Goal: Task Accomplishment & Management: Complete application form

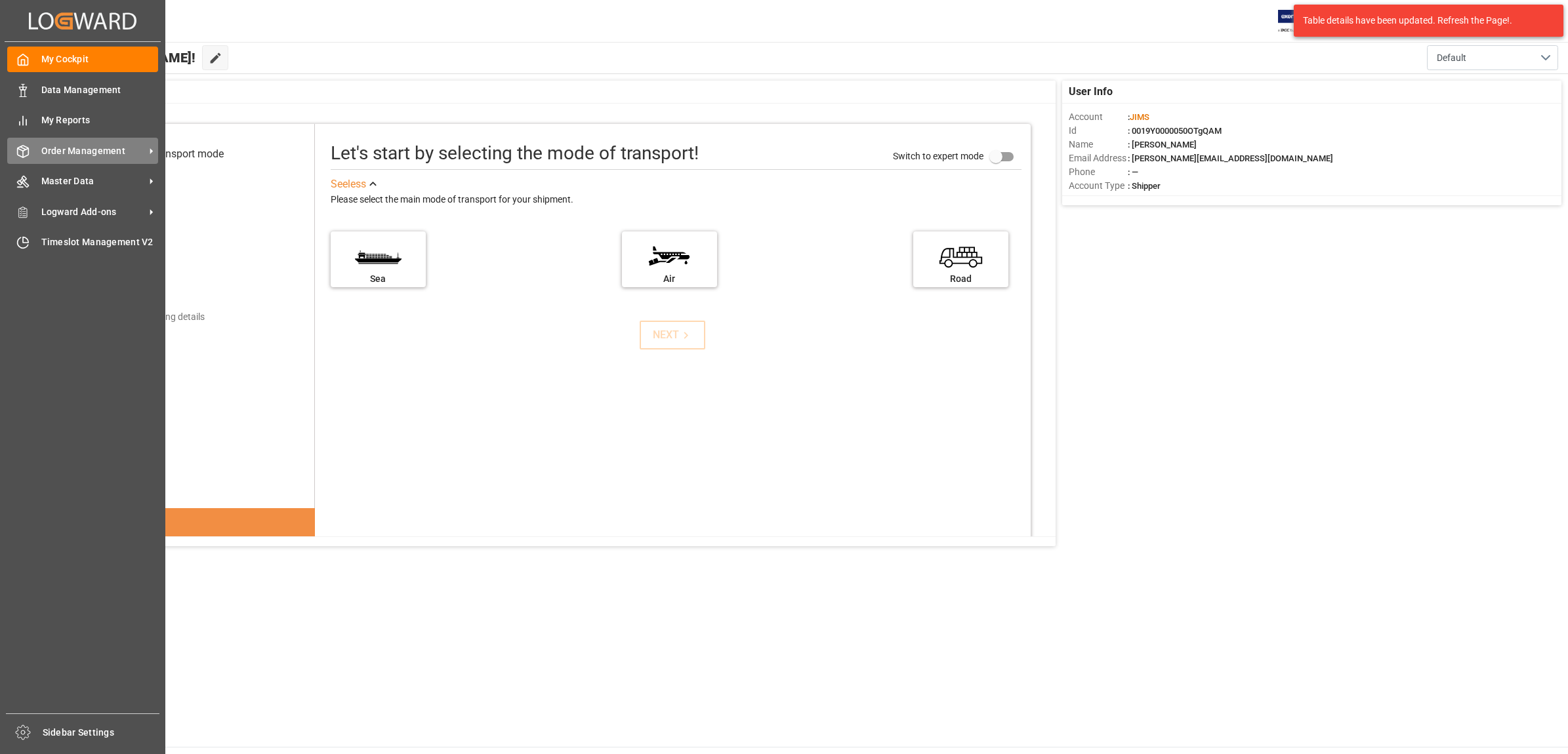
click at [87, 147] on span "Order Management" at bounding box center [93, 151] width 104 height 14
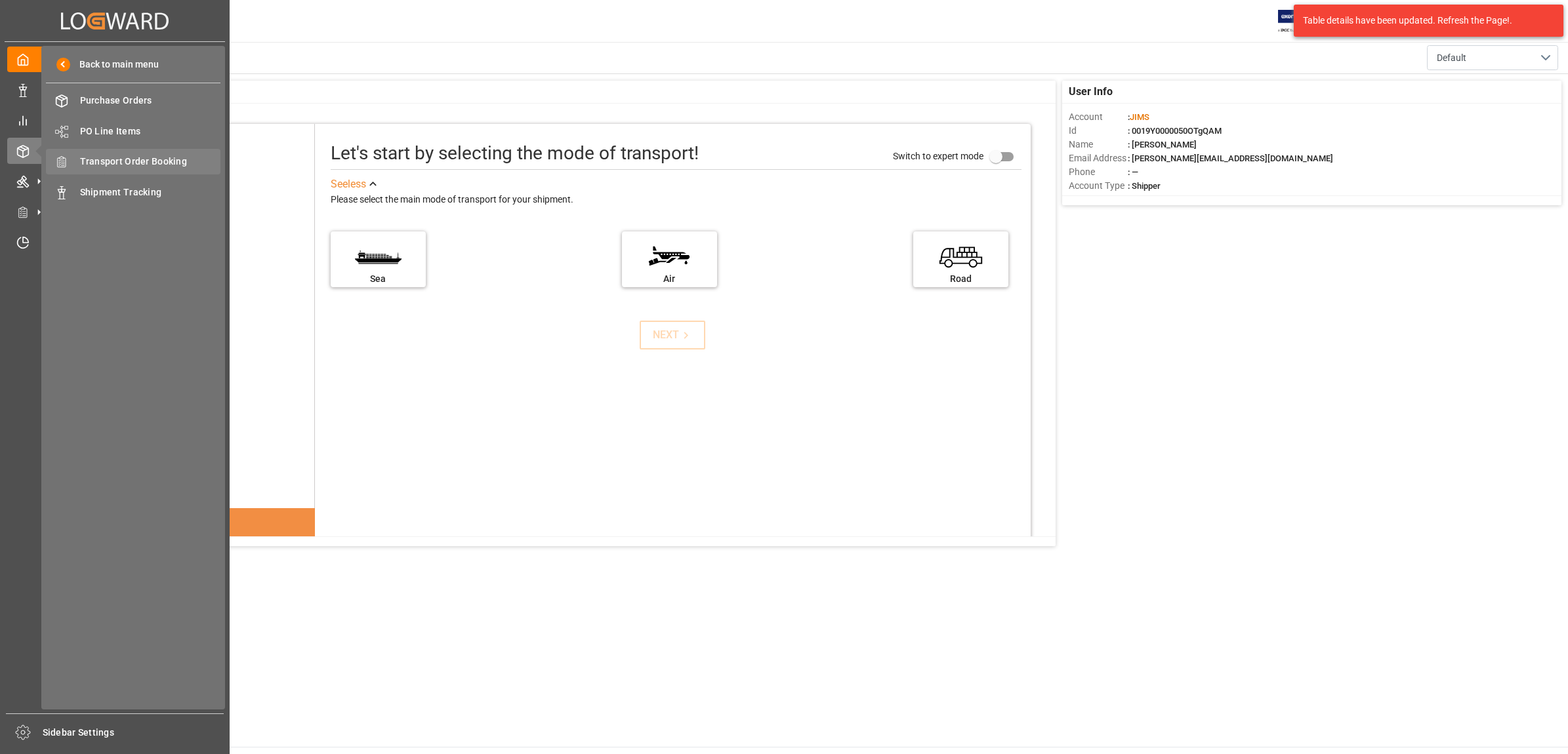
click at [109, 162] on span "Transport Order Booking" at bounding box center [151, 161] width 141 height 14
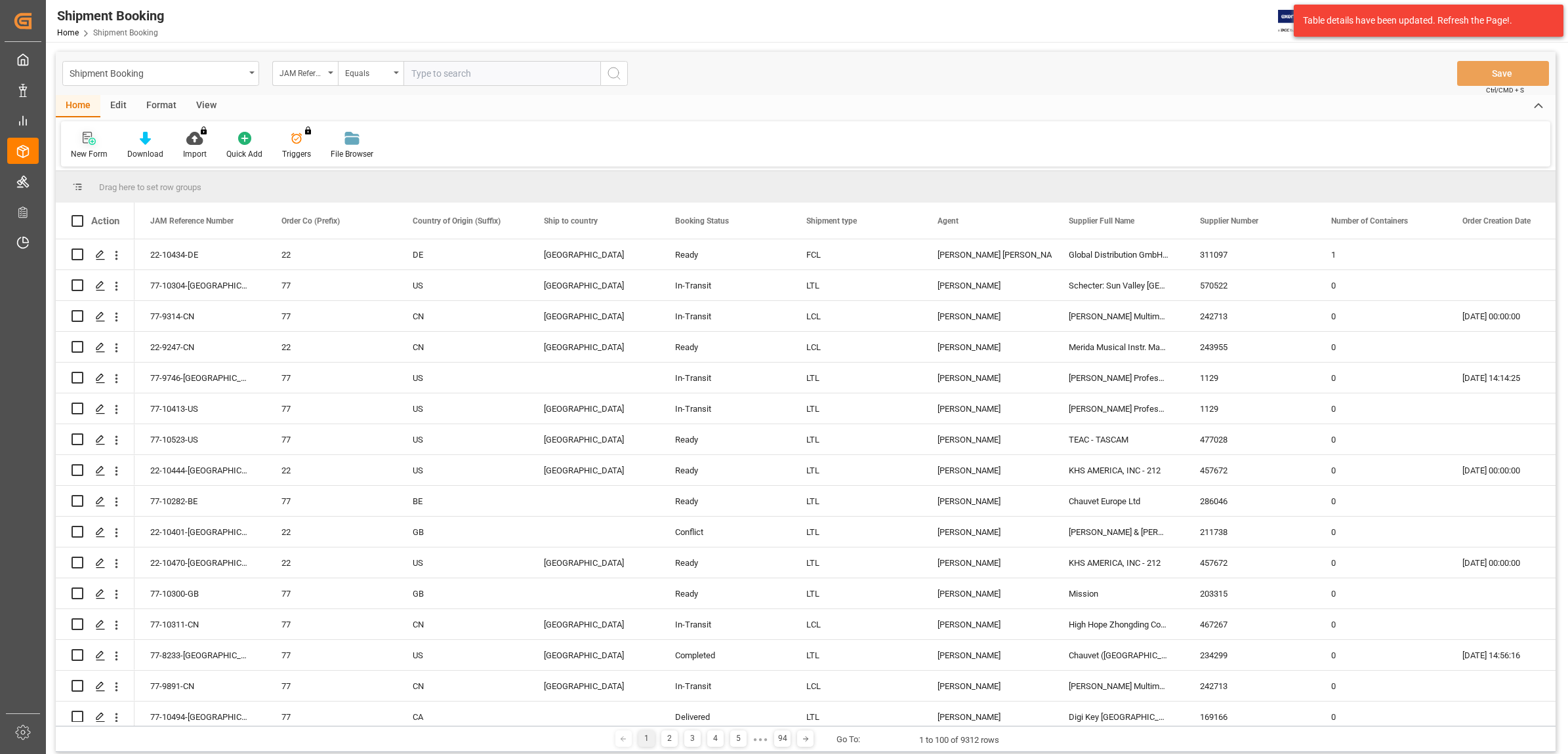
click at [83, 141] on icon at bounding box center [88, 137] width 9 height 12
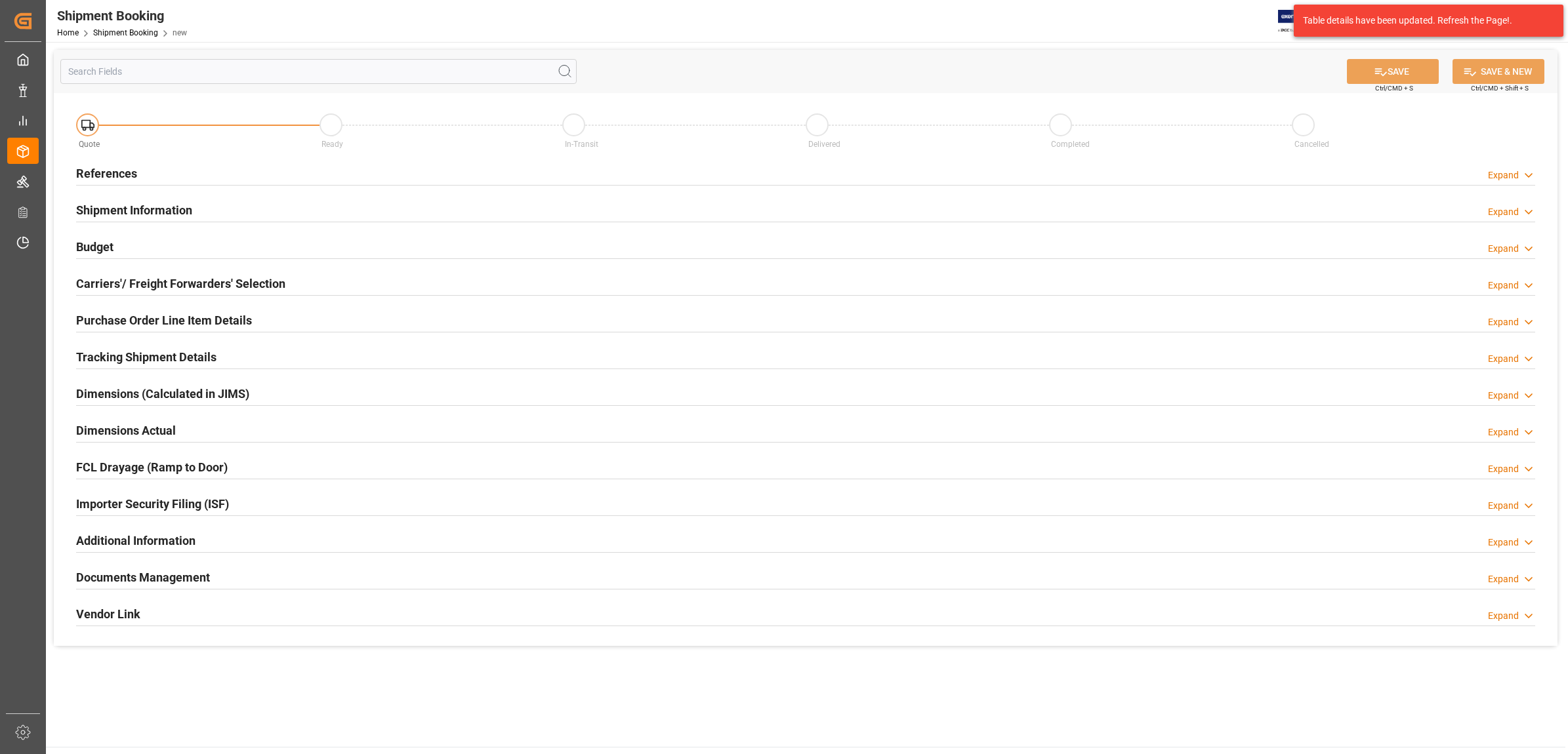
click at [109, 172] on h2 "References" at bounding box center [107, 173] width 61 height 18
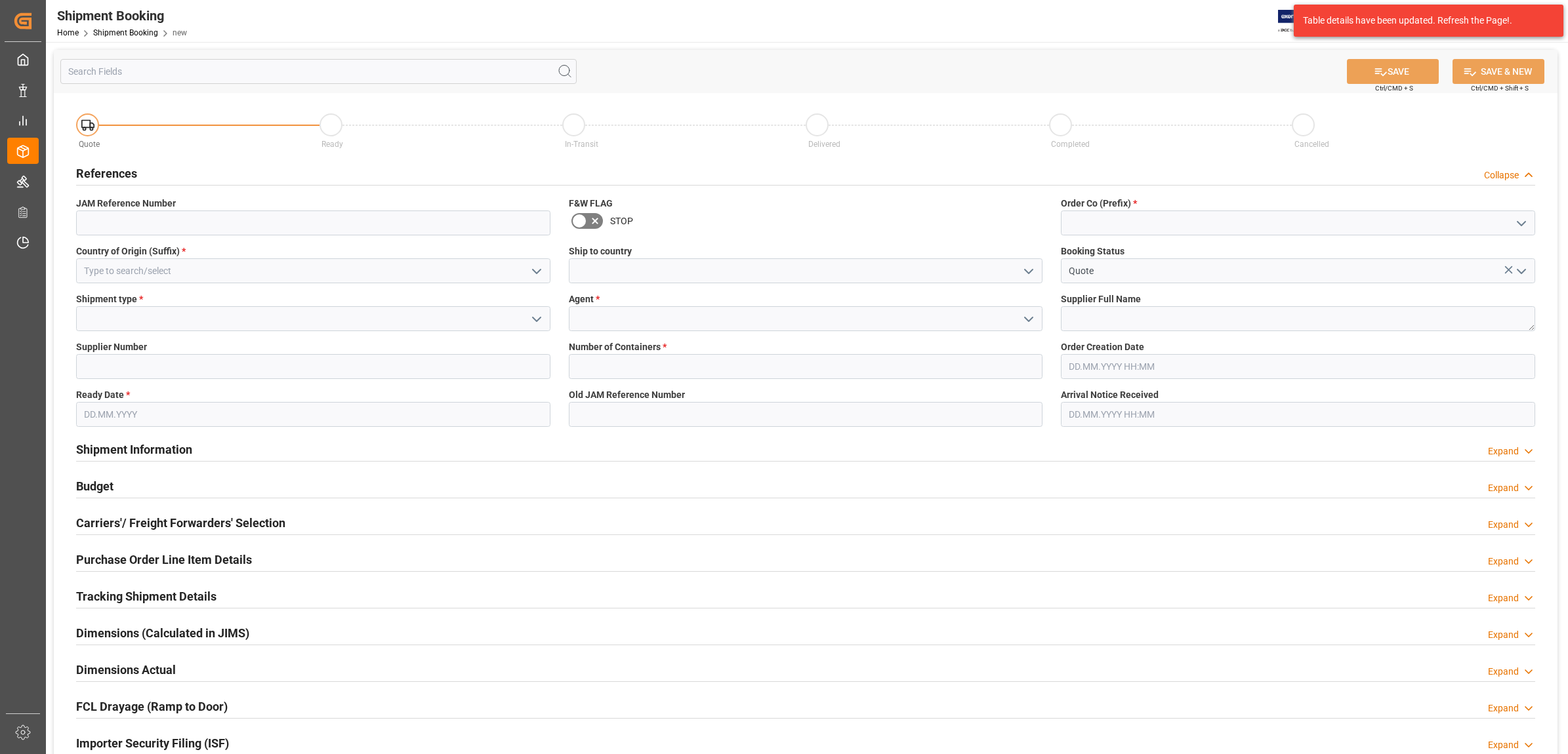
click at [1023, 315] on icon "open menu" at bounding box center [1028, 319] width 15 height 15
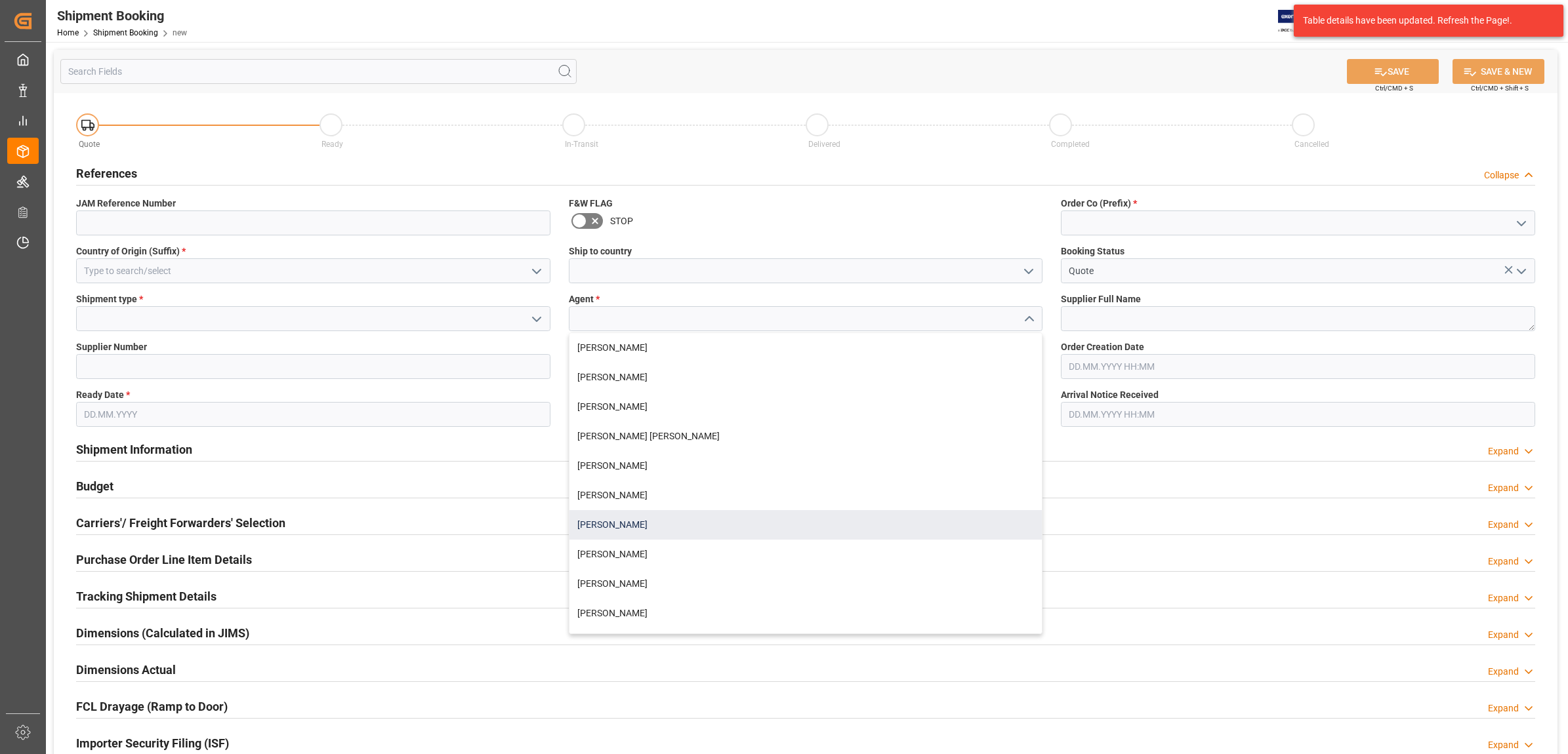
scroll to position [82, 0]
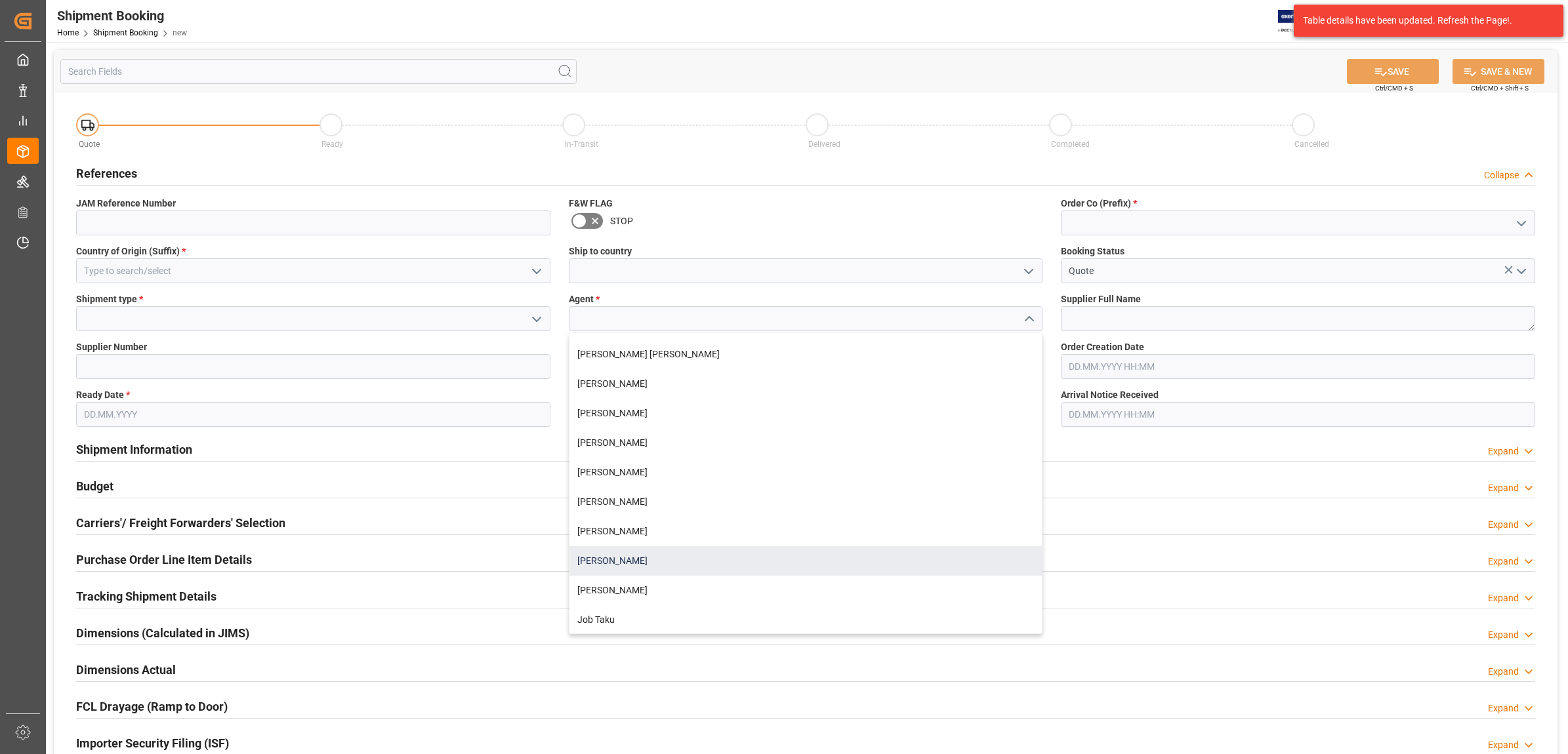
click at [629, 559] on div "[PERSON_NAME]" at bounding box center [807, 561] width 473 height 30
type input "[PERSON_NAME]"
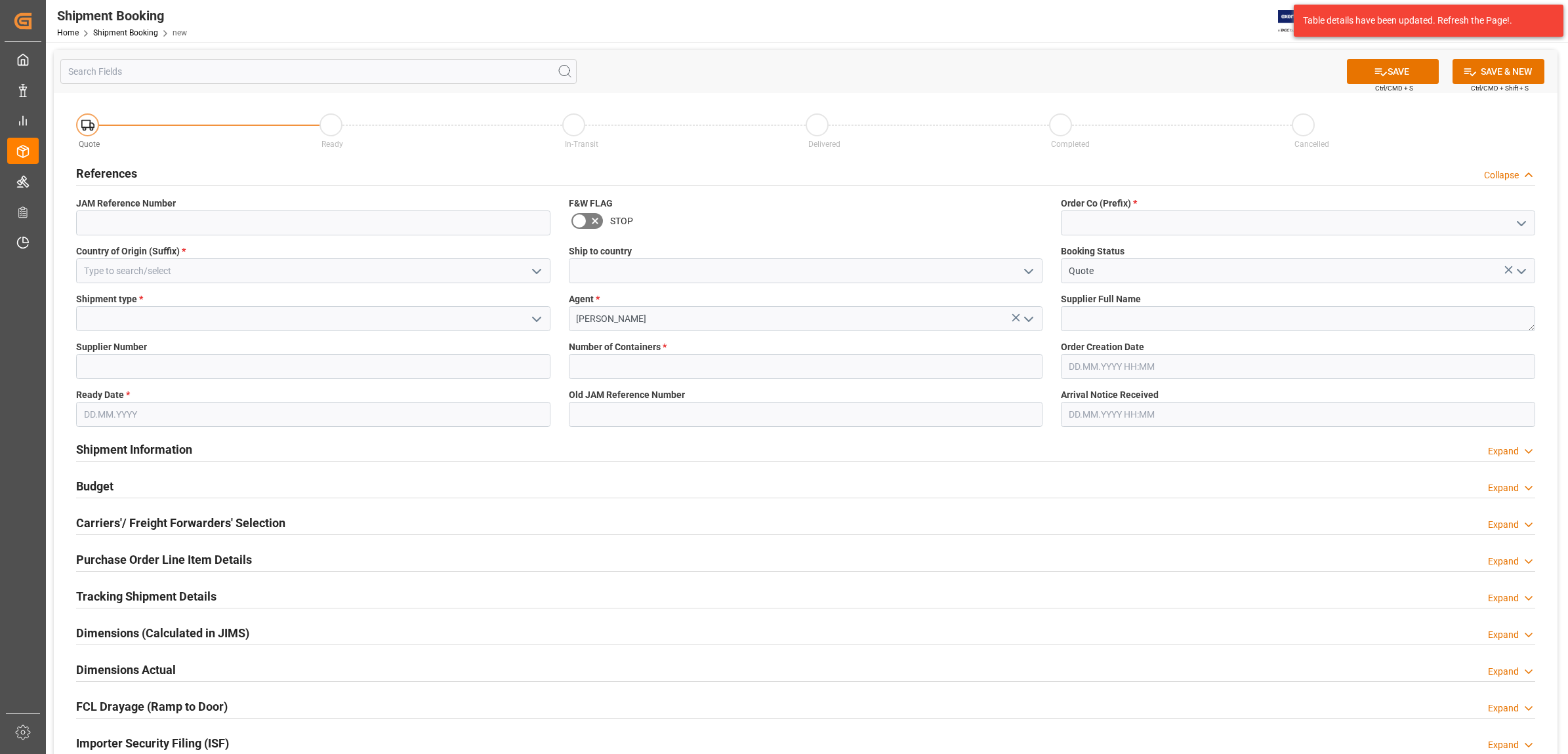
click at [1521, 220] on icon "open menu" at bounding box center [1521, 223] width 15 height 15
click at [1117, 279] on div "77" at bounding box center [1298, 282] width 473 height 30
type input "77"
click at [297, 321] on input at bounding box center [313, 319] width 474 height 25
click at [536, 322] on icon "open menu" at bounding box center [537, 319] width 15 height 15
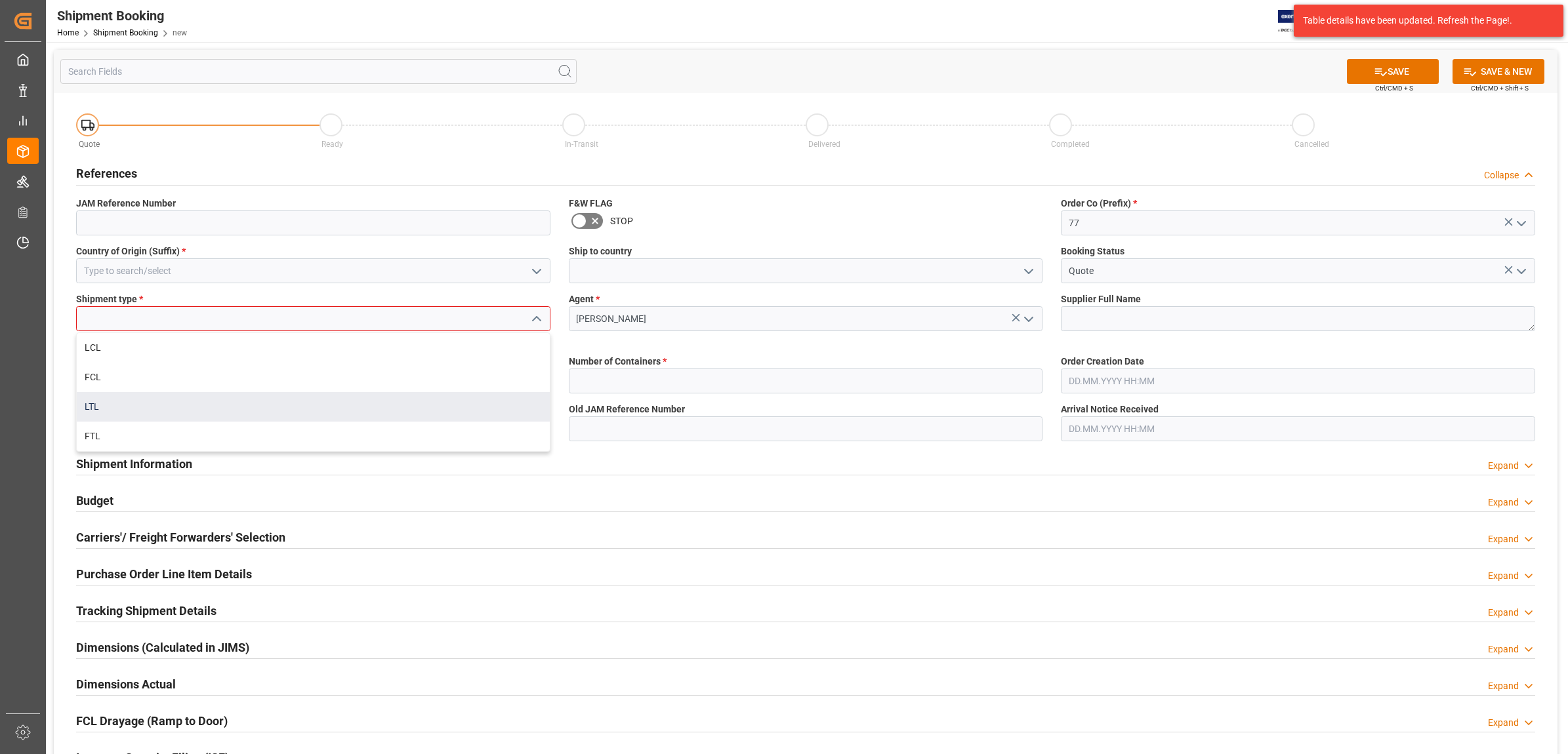
click at [172, 405] on div "LTL" at bounding box center [313, 406] width 473 height 30
type input "LTL"
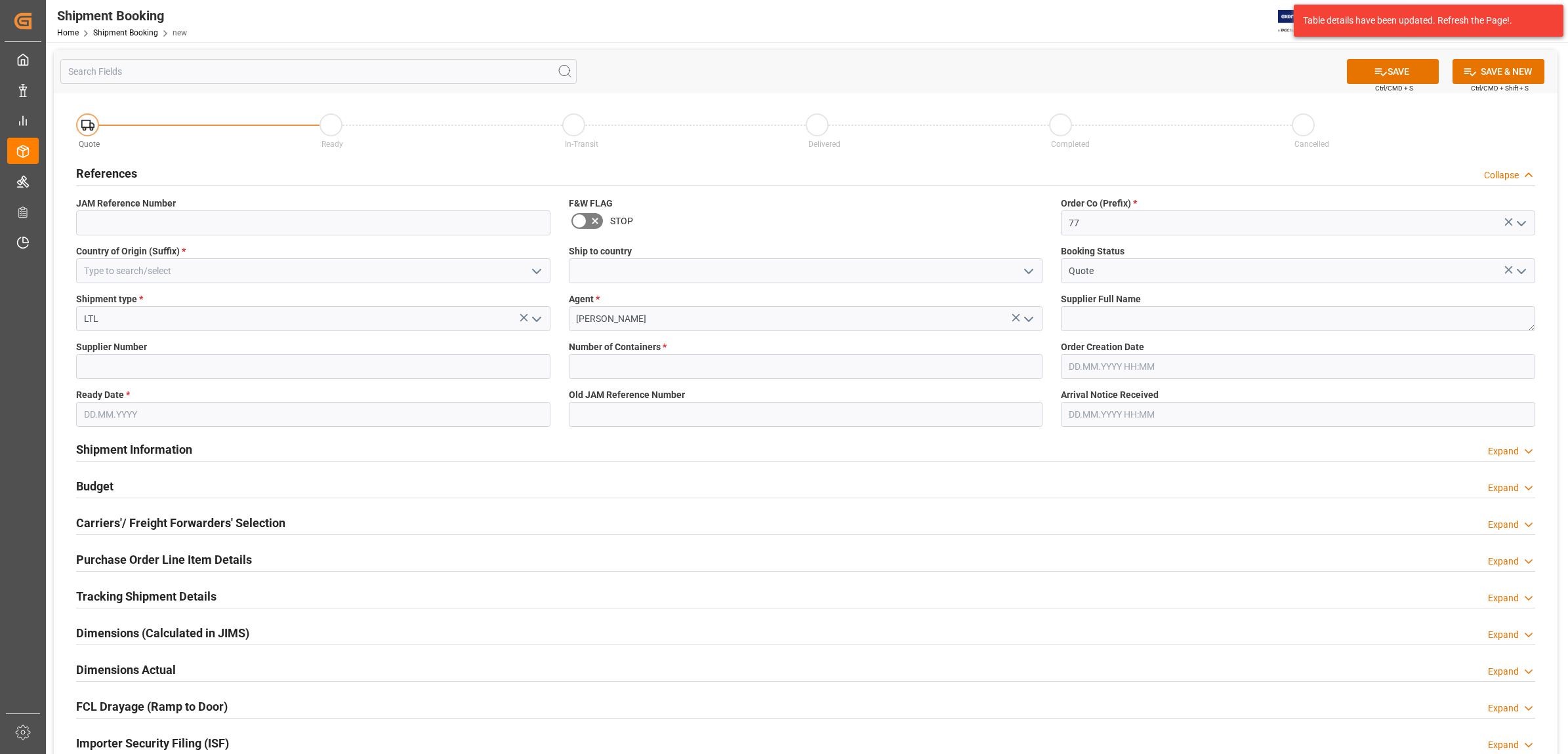
drag, startPoint x: 168, startPoint y: 406, endPoint x: 174, endPoint y: 407, distance: 6.1
click at [168, 406] on input "text" at bounding box center [313, 414] width 474 height 25
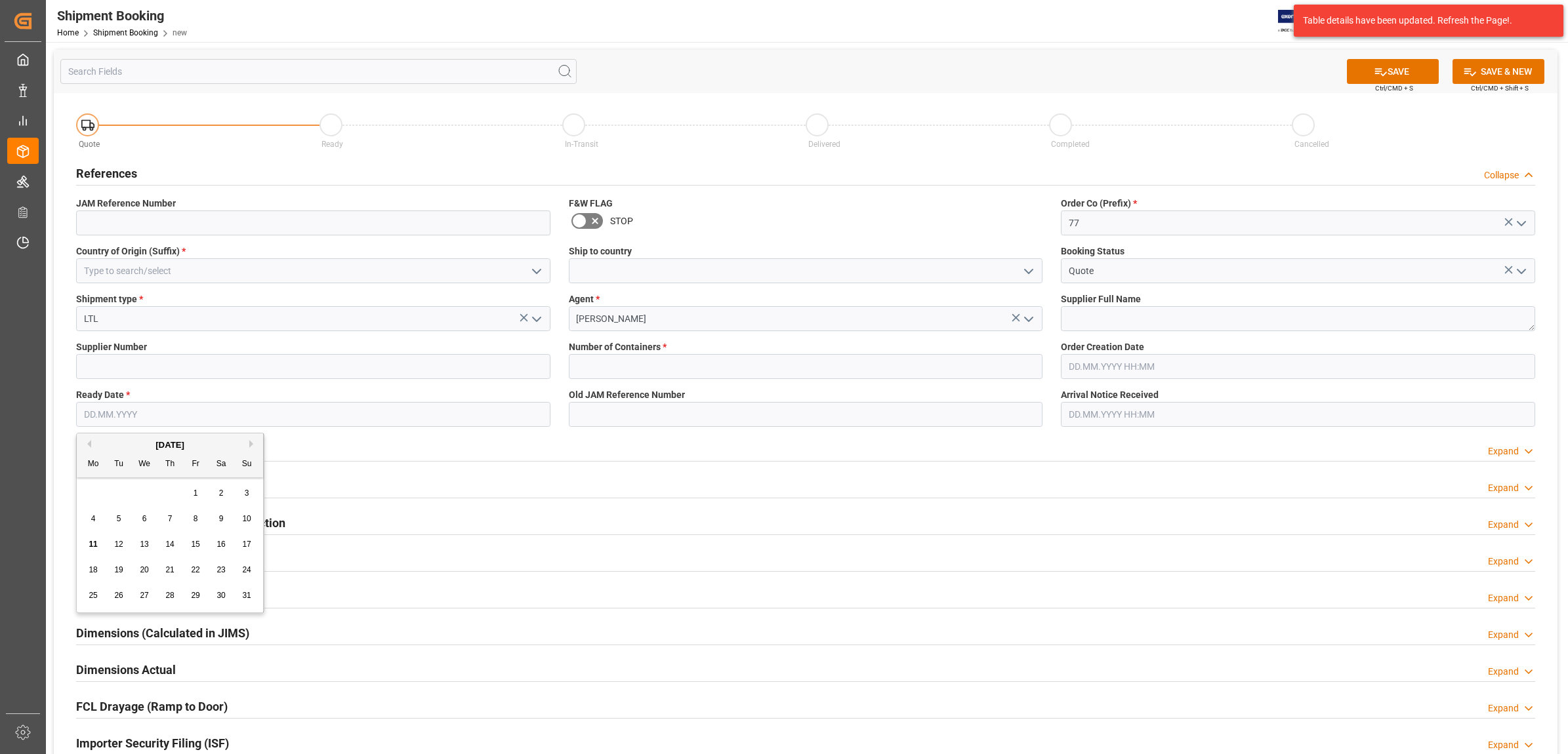
type input "08.08.2025"
type input "US"
type input "225643"
type input "0"
click at [89, 546] on span "11" at bounding box center [92, 545] width 8 height 9
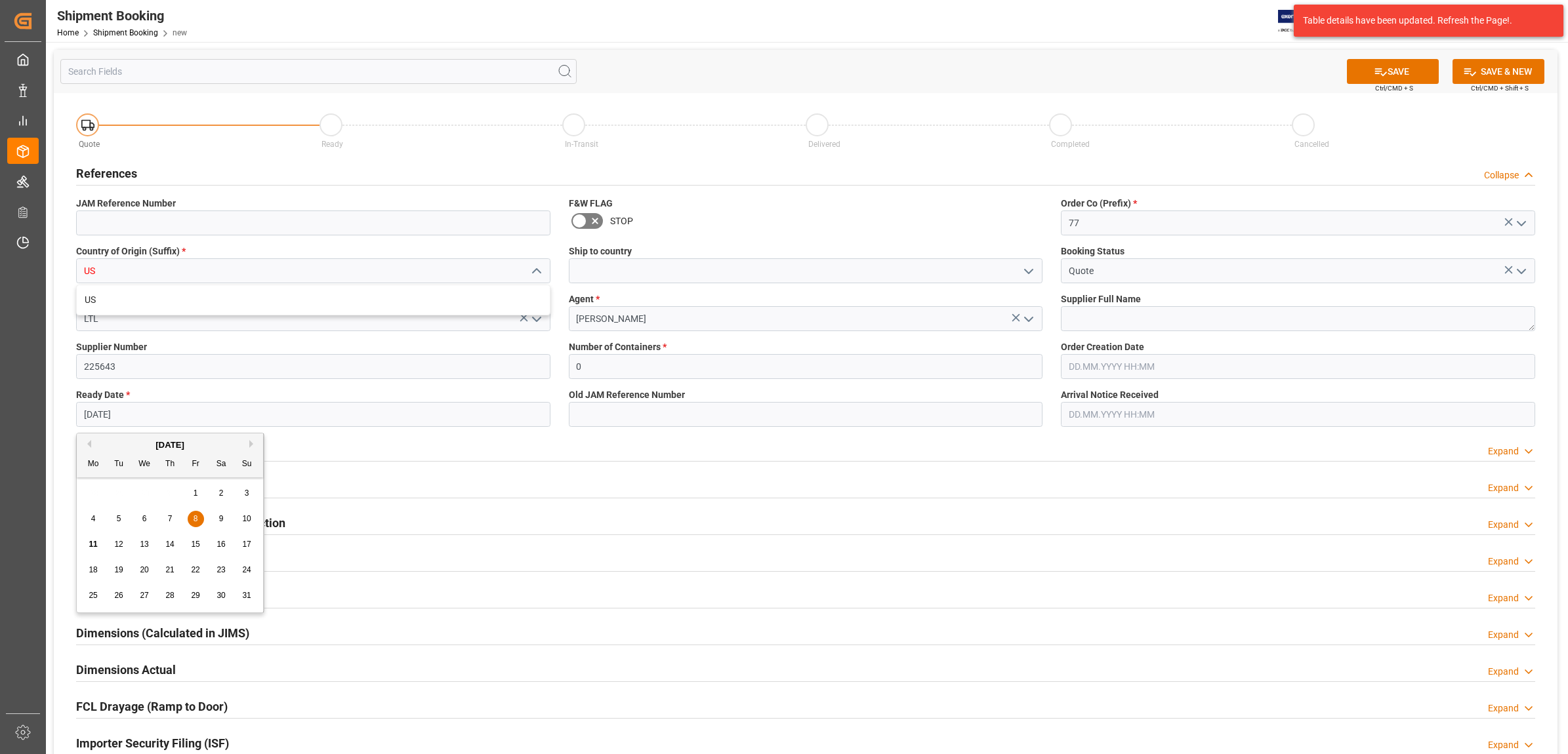
type input "[DATE]"
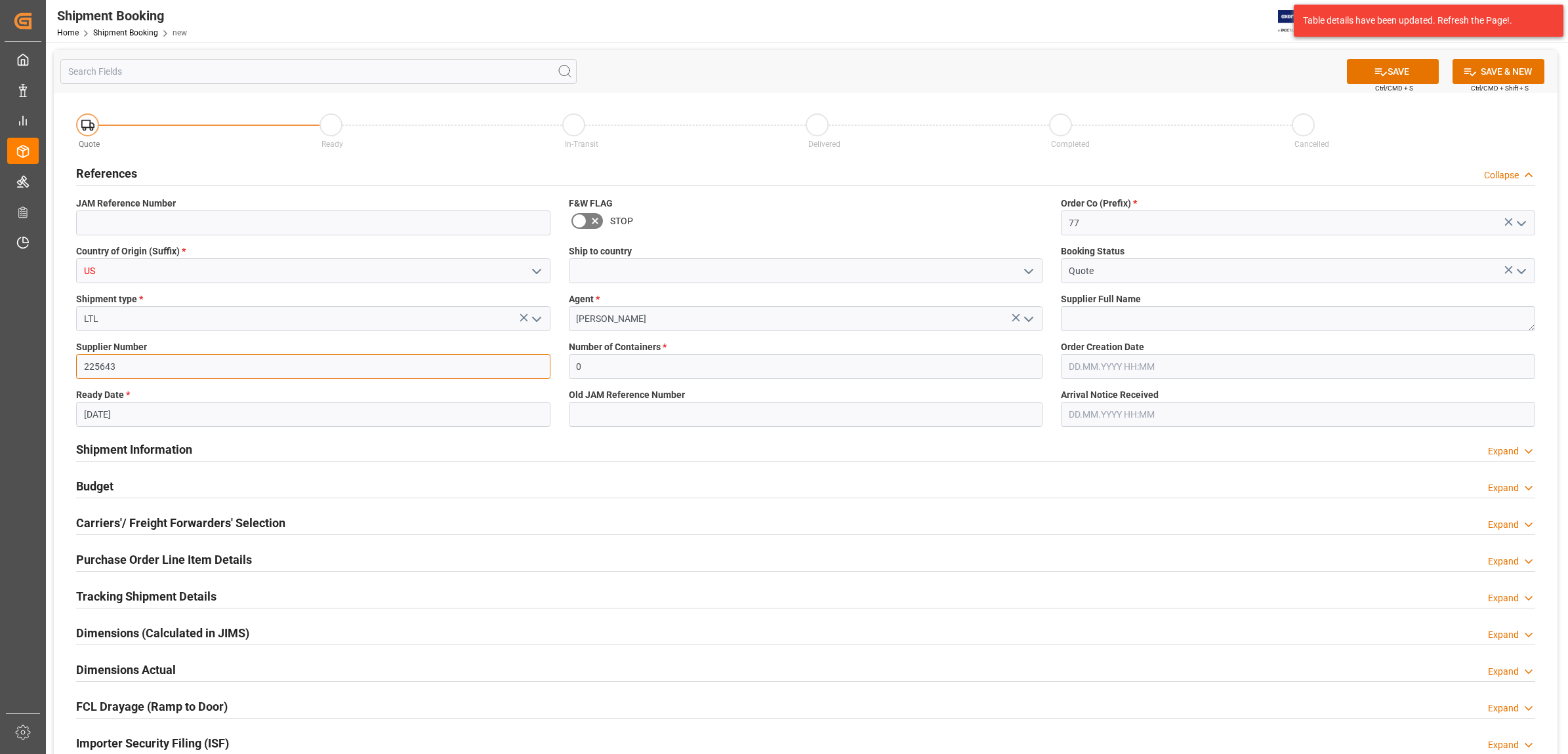
drag, startPoint x: 187, startPoint y: 371, endPoint x: 47, endPoint y: 363, distance: 140.2
click at [47, 363] on div "SAVE Ctrl/CMD + S SAVE & NEW Ctrl/CMD + Shift + S Quote Ready In-Transit Delive…" at bounding box center [806, 467] width 1519 height 852
type input "477028"
click at [1126, 524] on div "Carriers'/ Freight Forwarders' Selection Expand" at bounding box center [806, 522] width 1460 height 25
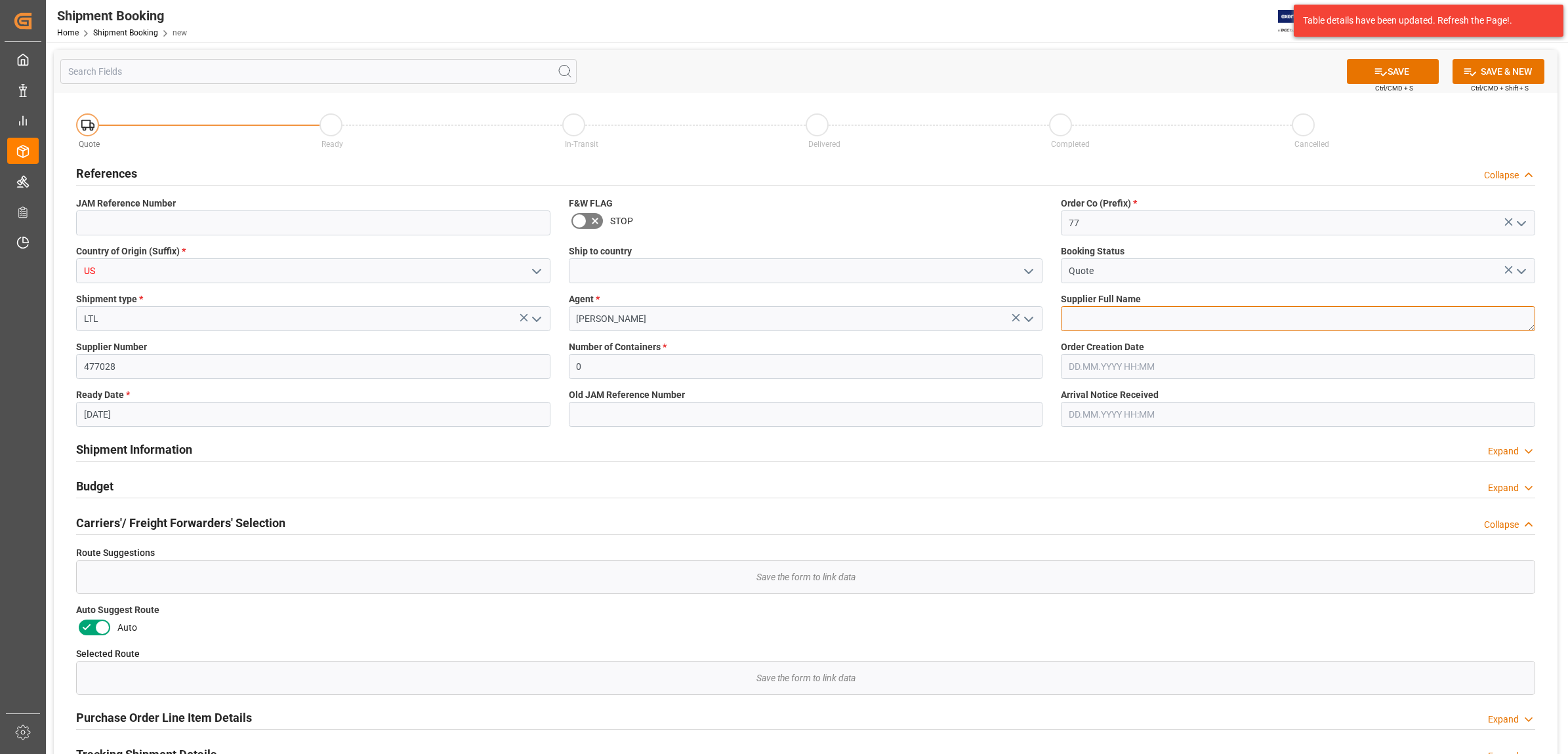
click at [1078, 313] on textarea at bounding box center [1298, 319] width 474 height 25
type textarea "TASCAM"
click at [961, 443] on div "Shipment Information Expand" at bounding box center [806, 449] width 1460 height 25
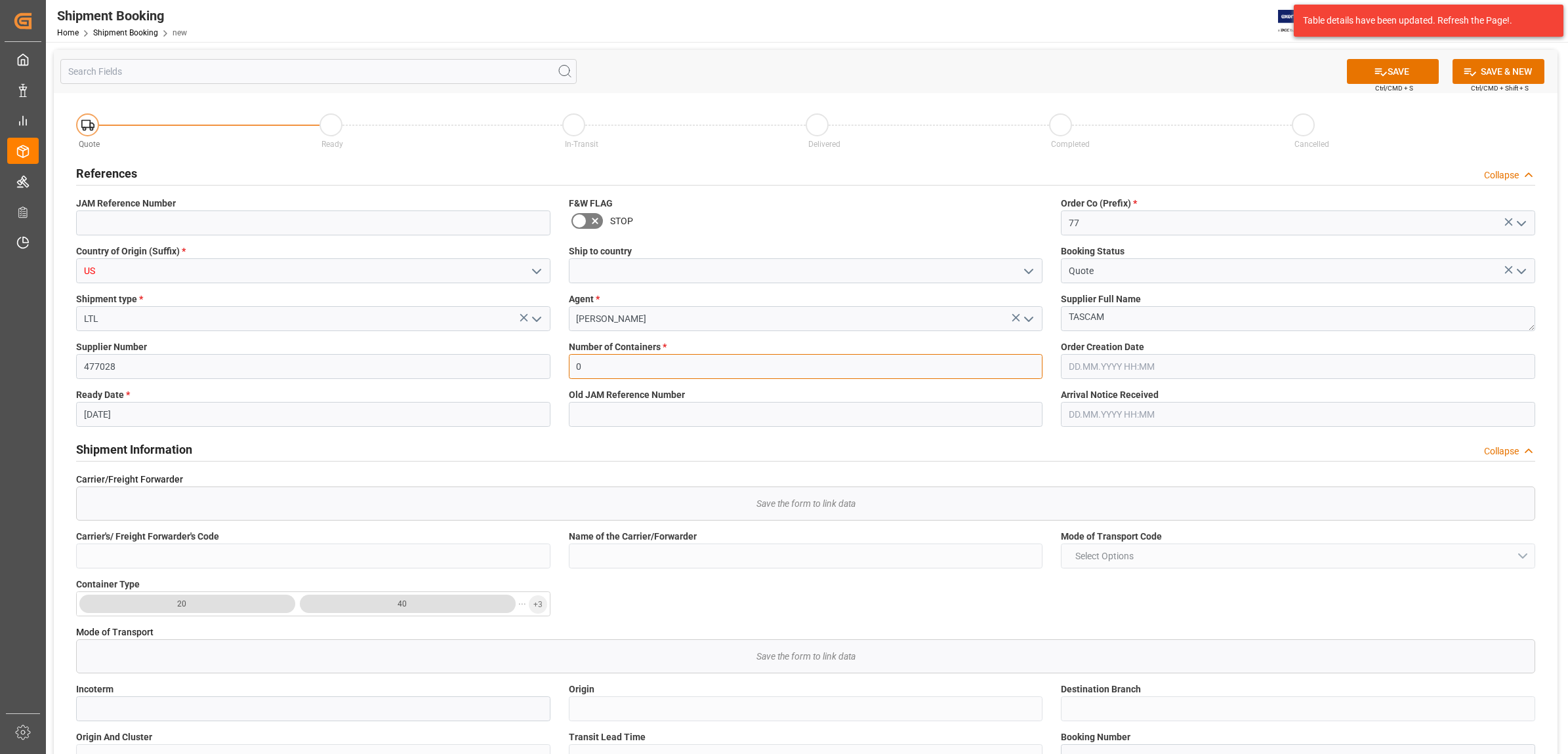
click at [703, 366] on input "0" at bounding box center [806, 367] width 474 height 25
click at [950, 382] on div "Number of Containers * 0" at bounding box center [807, 359] width 493 height 48
click at [1396, 69] on button "SAVE" at bounding box center [1393, 71] width 92 height 25
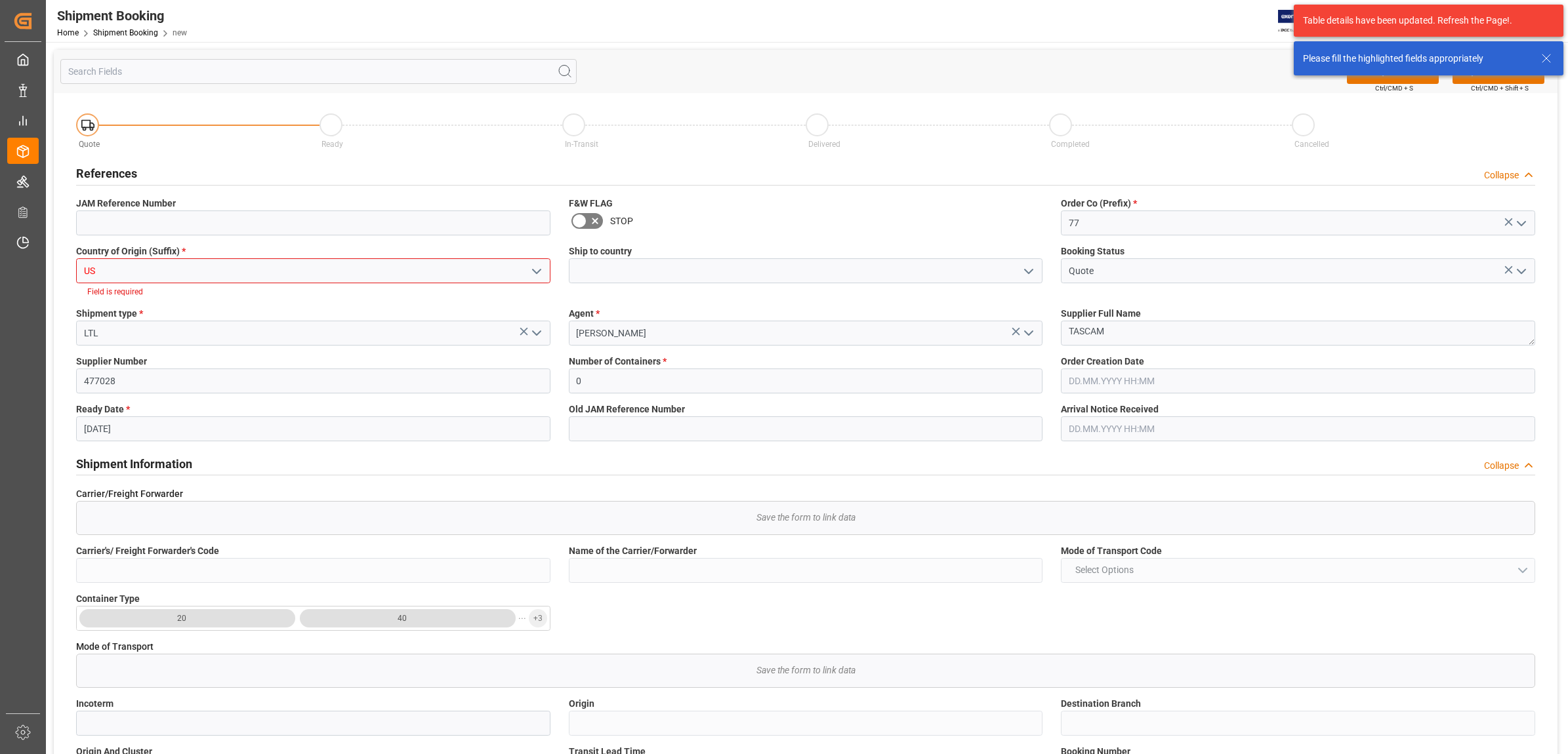
click at [535, 270] on icon "open menu" at bounding box center [537, 271] width 15 height 15
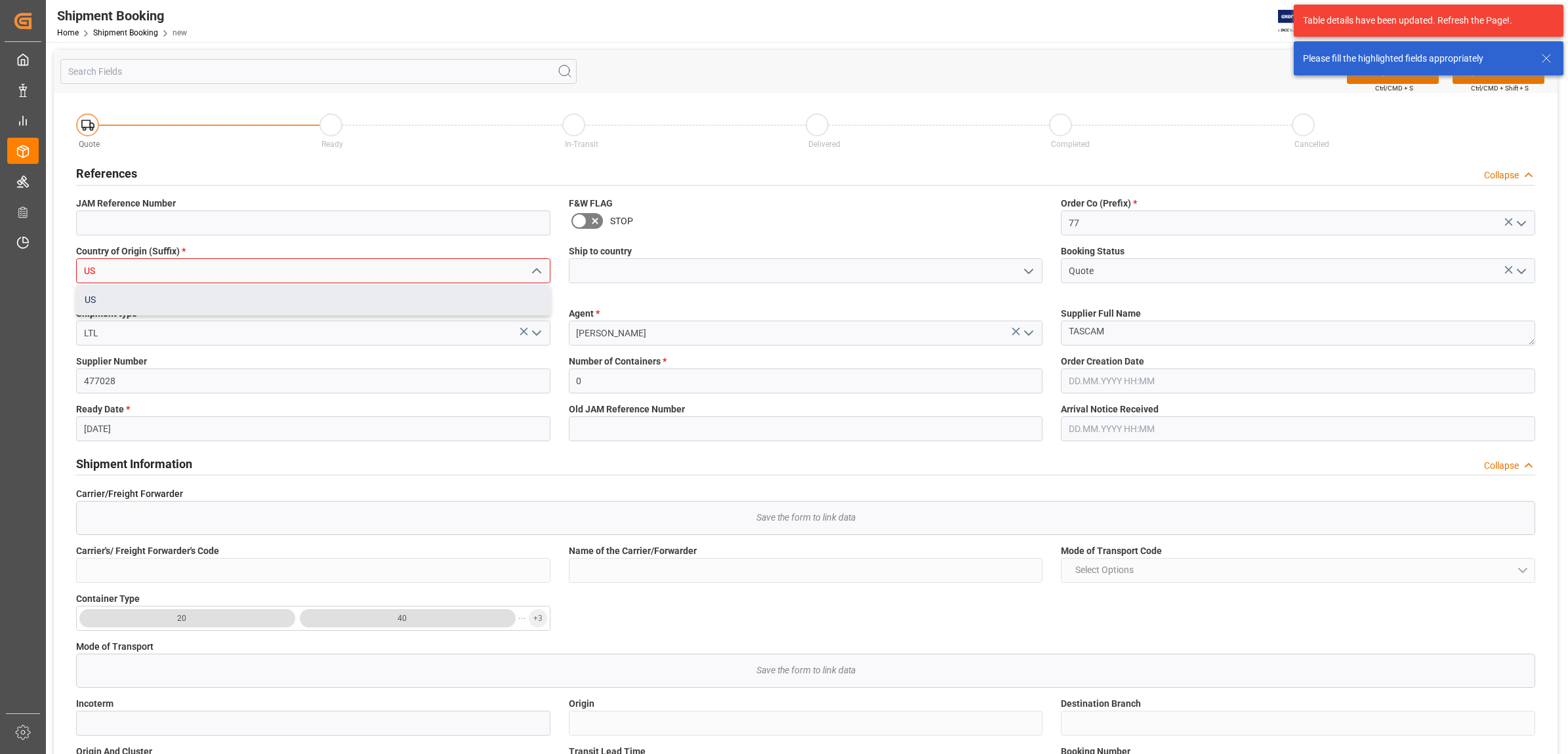
click at [167, 297] on div "US" at bounding box center [313, 300] width 473 height 30
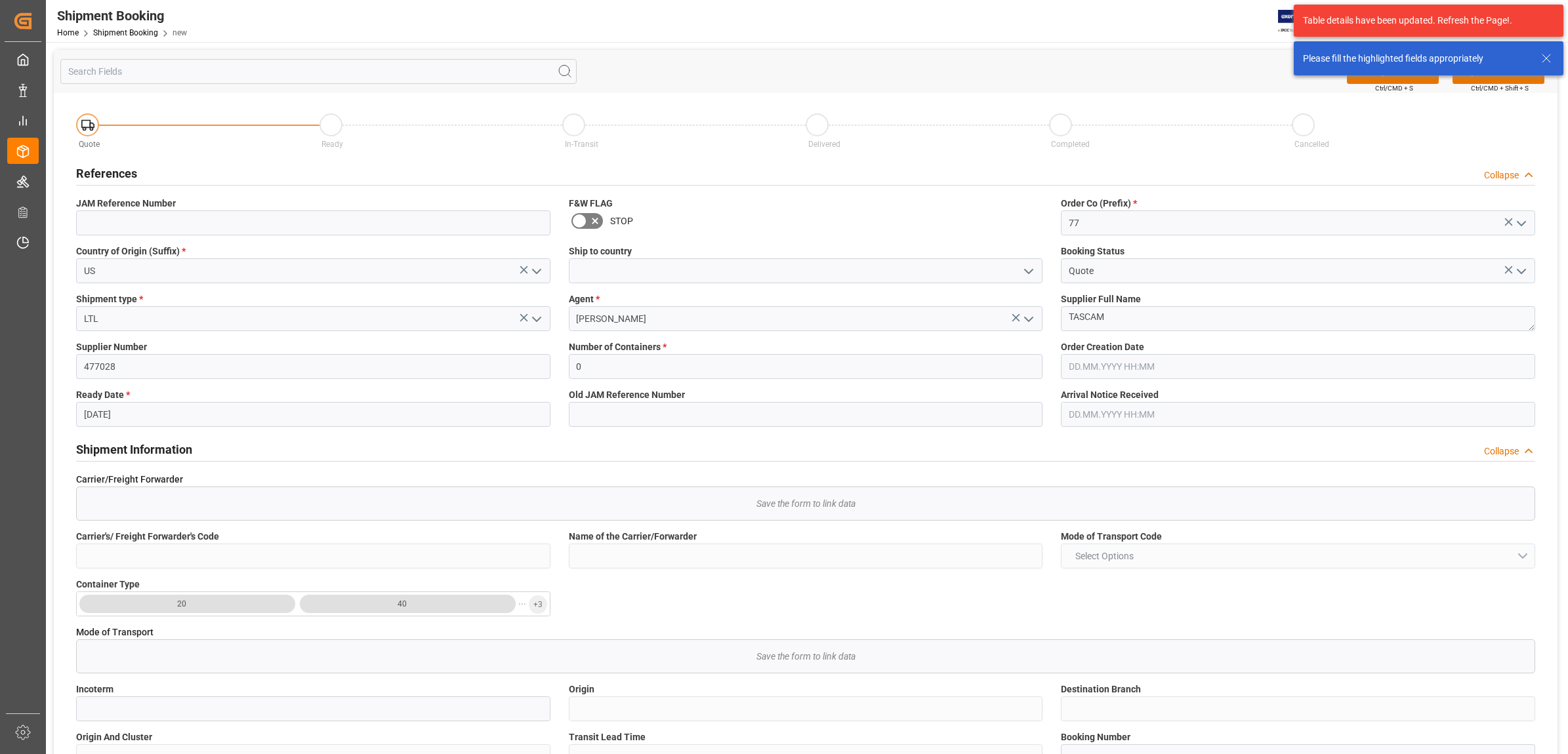
drag, startPoint x: 1541, startPoint y: 54, endPoint x: 1469, endPoint y: 82, distance: 77.3
click at [1541, 54] on icon at bounding box center [1545, 58] width 15 height 15
click at [1386, 73] on button "SAVE" at bounding box center [1393, 71] width 92 height 25
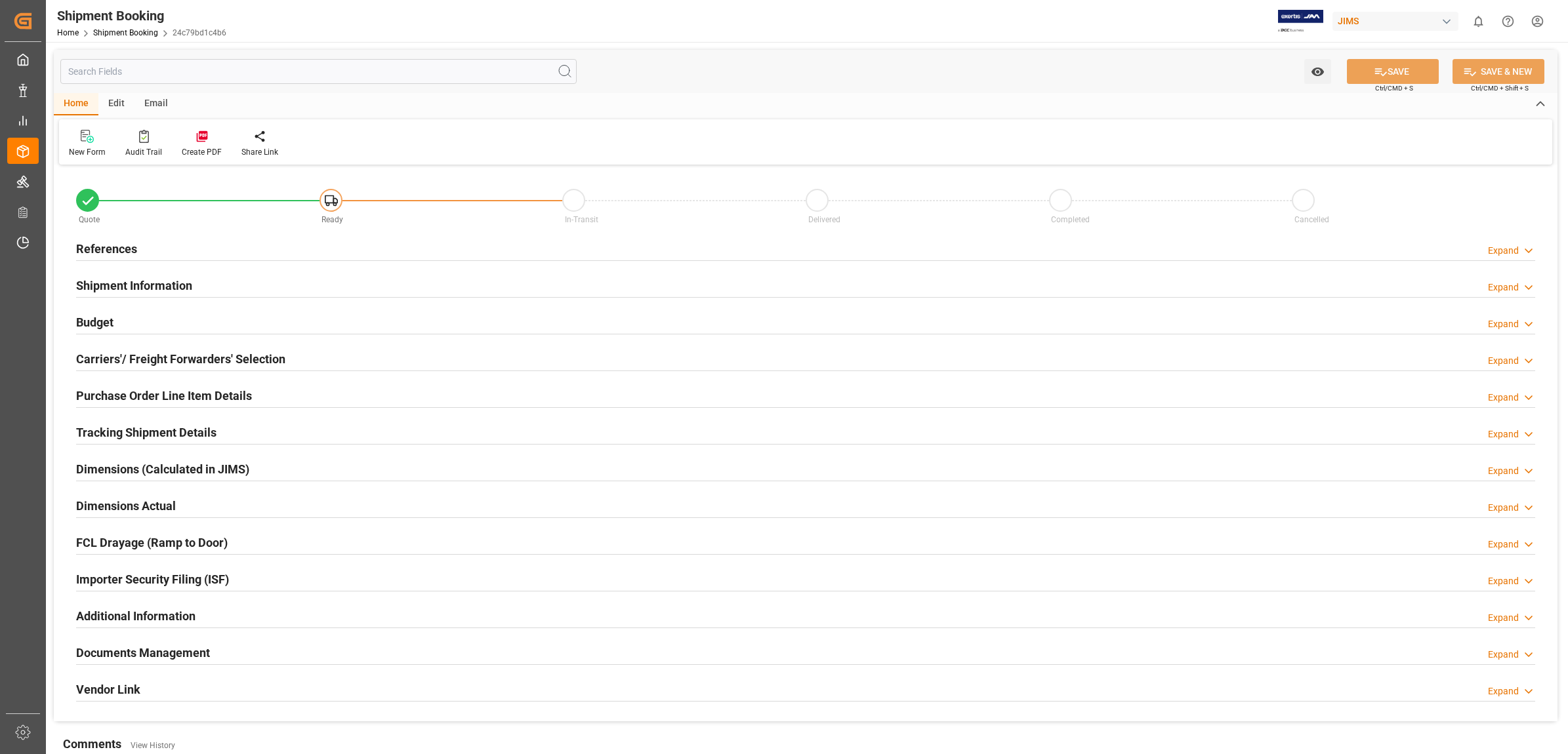
type input "[DATE]"
click at [89, 247] on h2 "References" at bounding box center [107, 249] width 61 height 18
